Goal: Find specific page/section: Find specific page/section

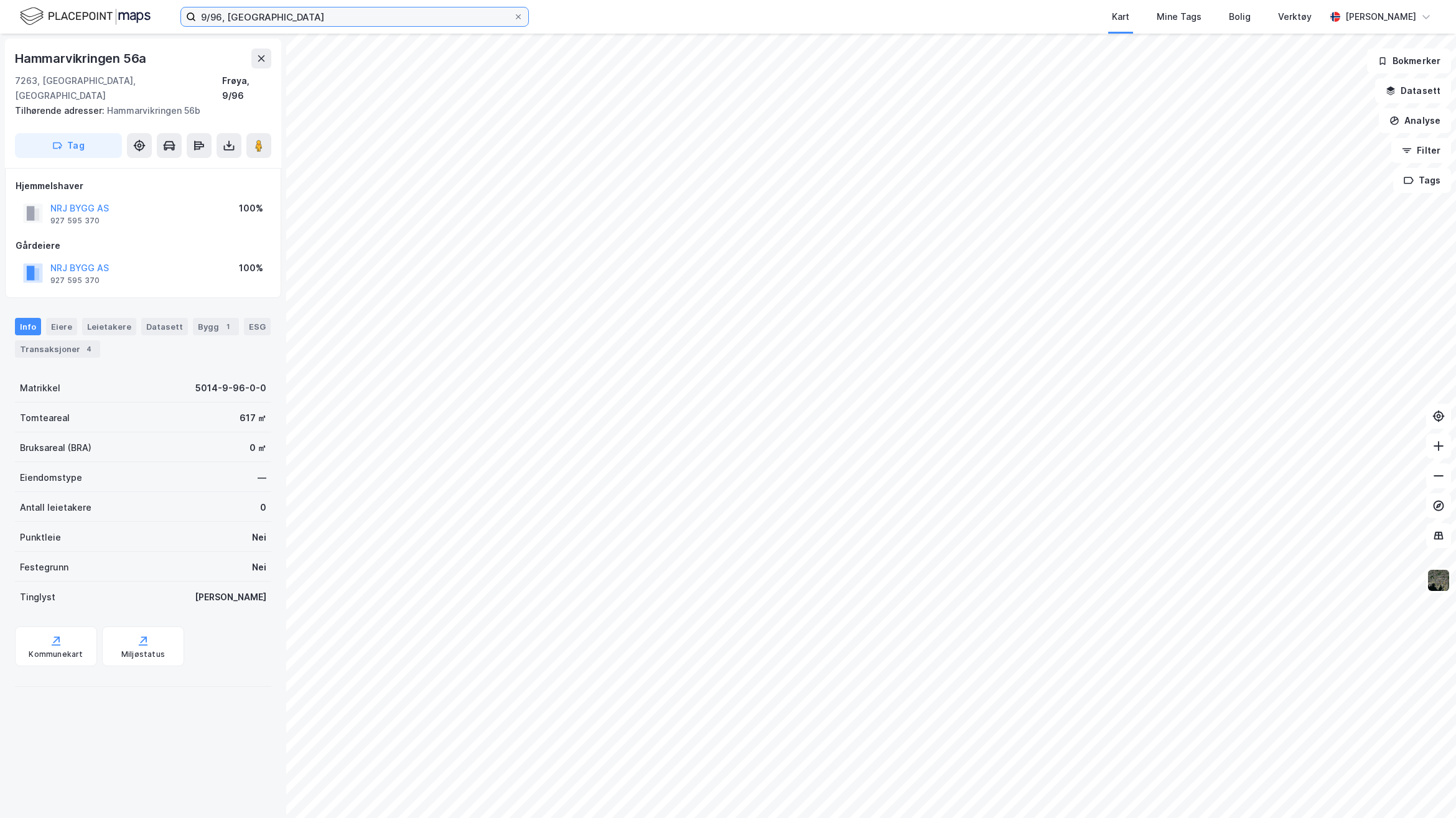
drag, startPoint x: 0, startPoint y: 0, endPoint x: 98, endPoint y: 13, distance: 98.9
click at [98, 13] on div "9/96, Frøya Kart Mine Tags Bolig Verktøy [PERSON_NAME]" at bounding box center [728, 16] width 1456 height 33
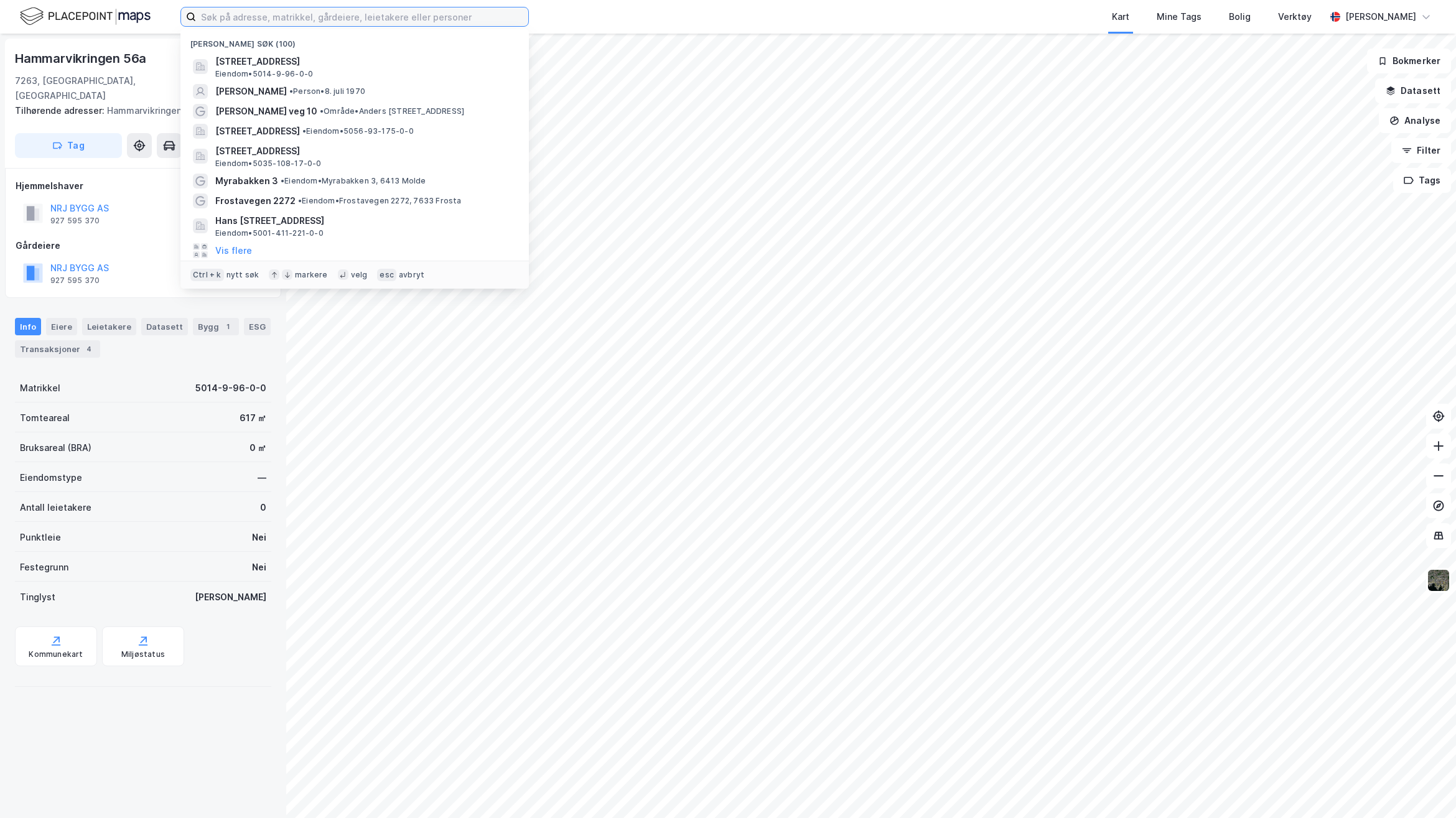
click at [327, 15] on input at bounding box center [362, 17] width 332 height 19
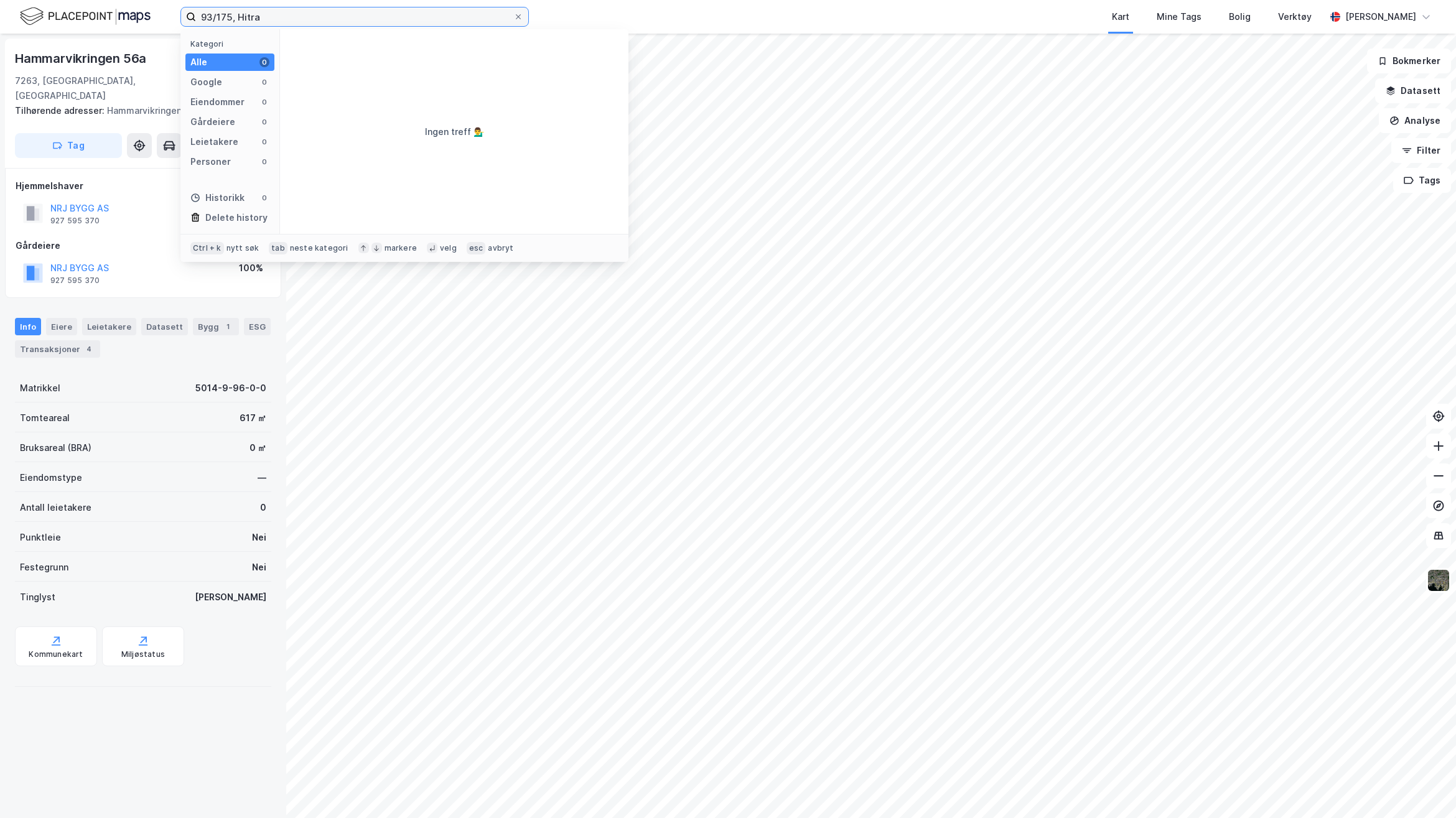
type input "93/175, Hitra"
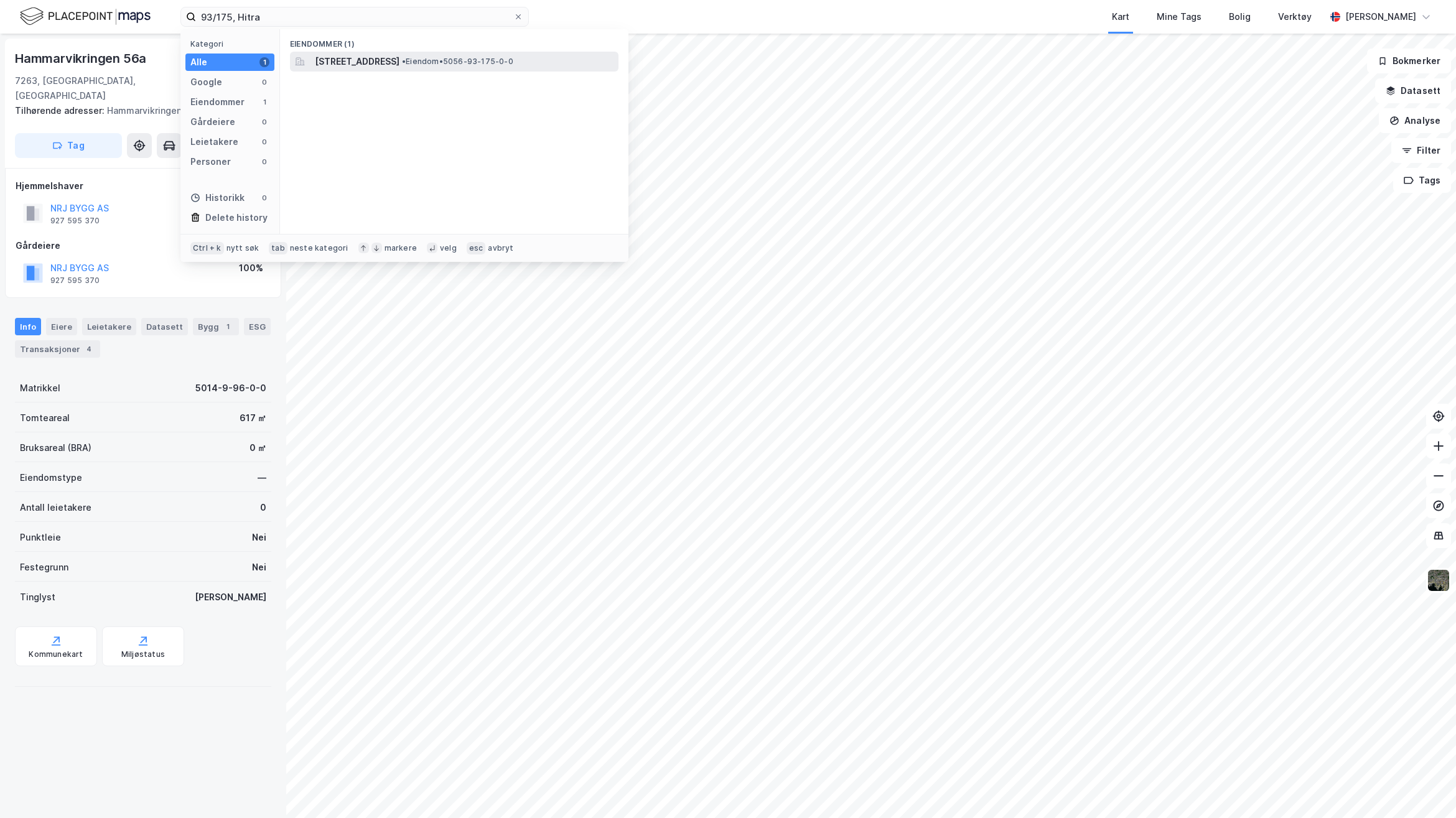
click at [399, 60] on span "[STREET_ADDRESS]" at bounding box center [357, 62] width 85 height 15
